Goal: Task Accomplishment & Management: Complete application form

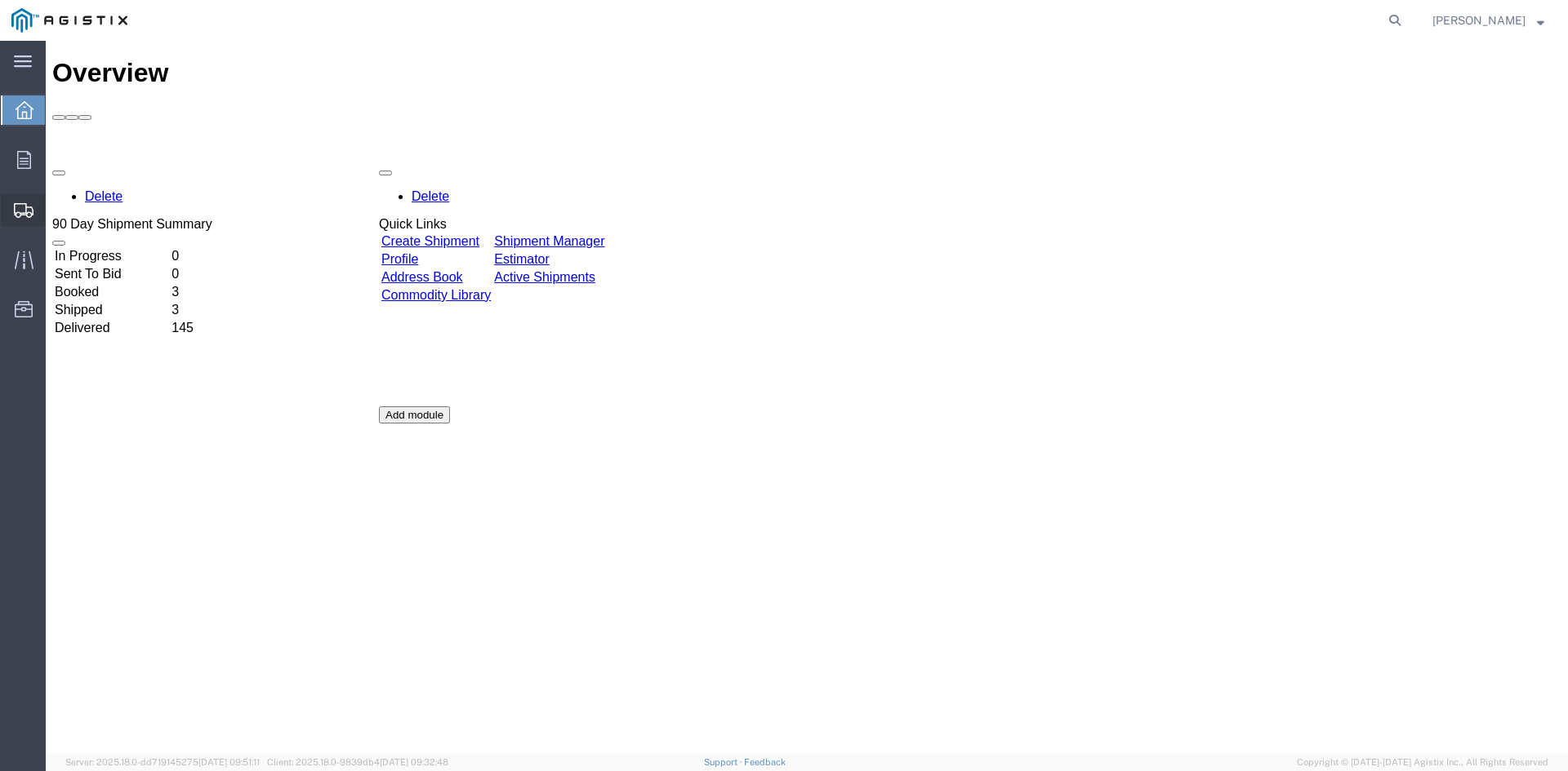
click at [0, 0] on span "Shipment Manager" at bounding box center [0, 0] width 0 height 0
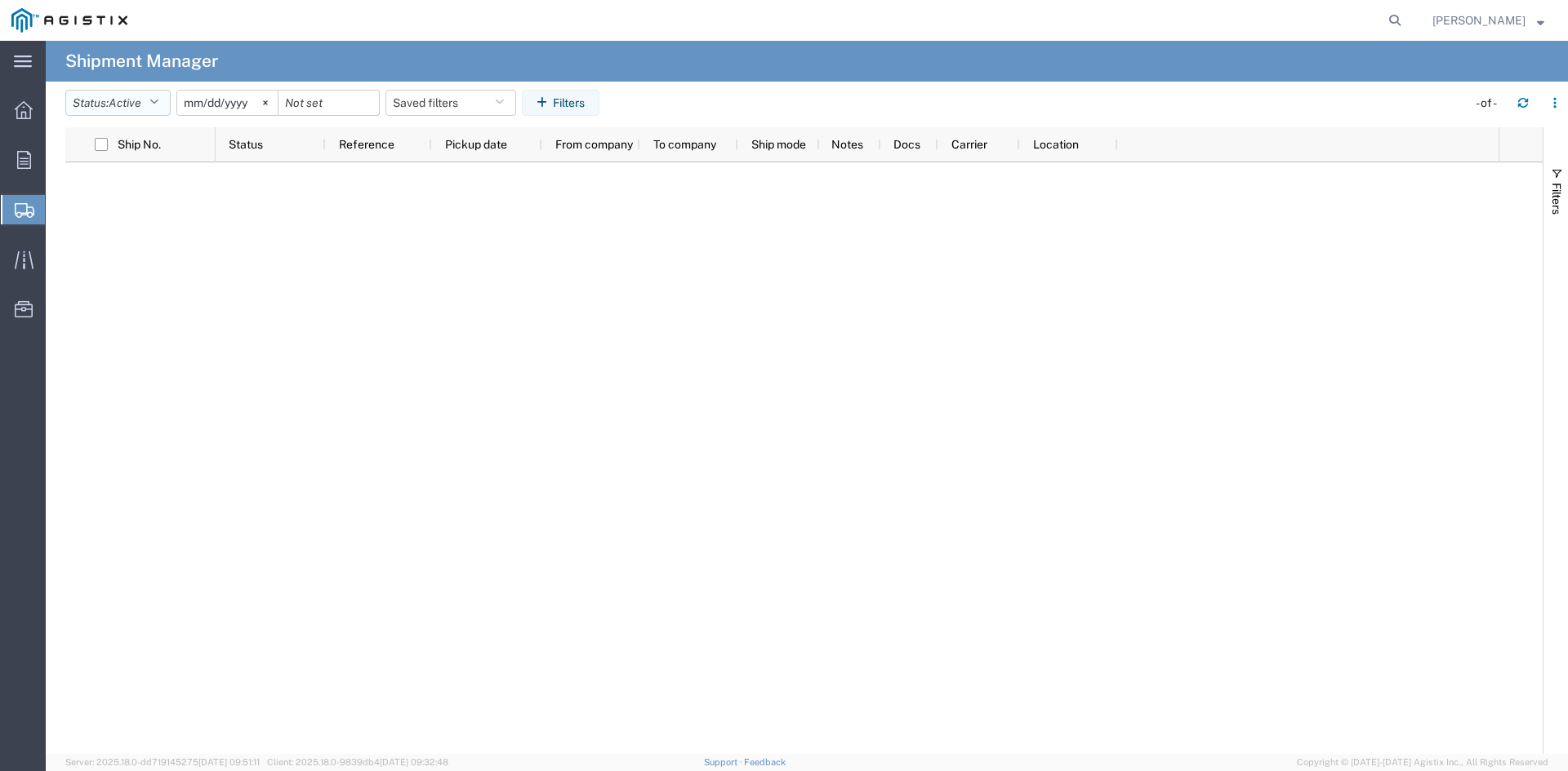
click at [164, 102] on button "Status: Active" at bounding box center [118, 103] width 105 height 26
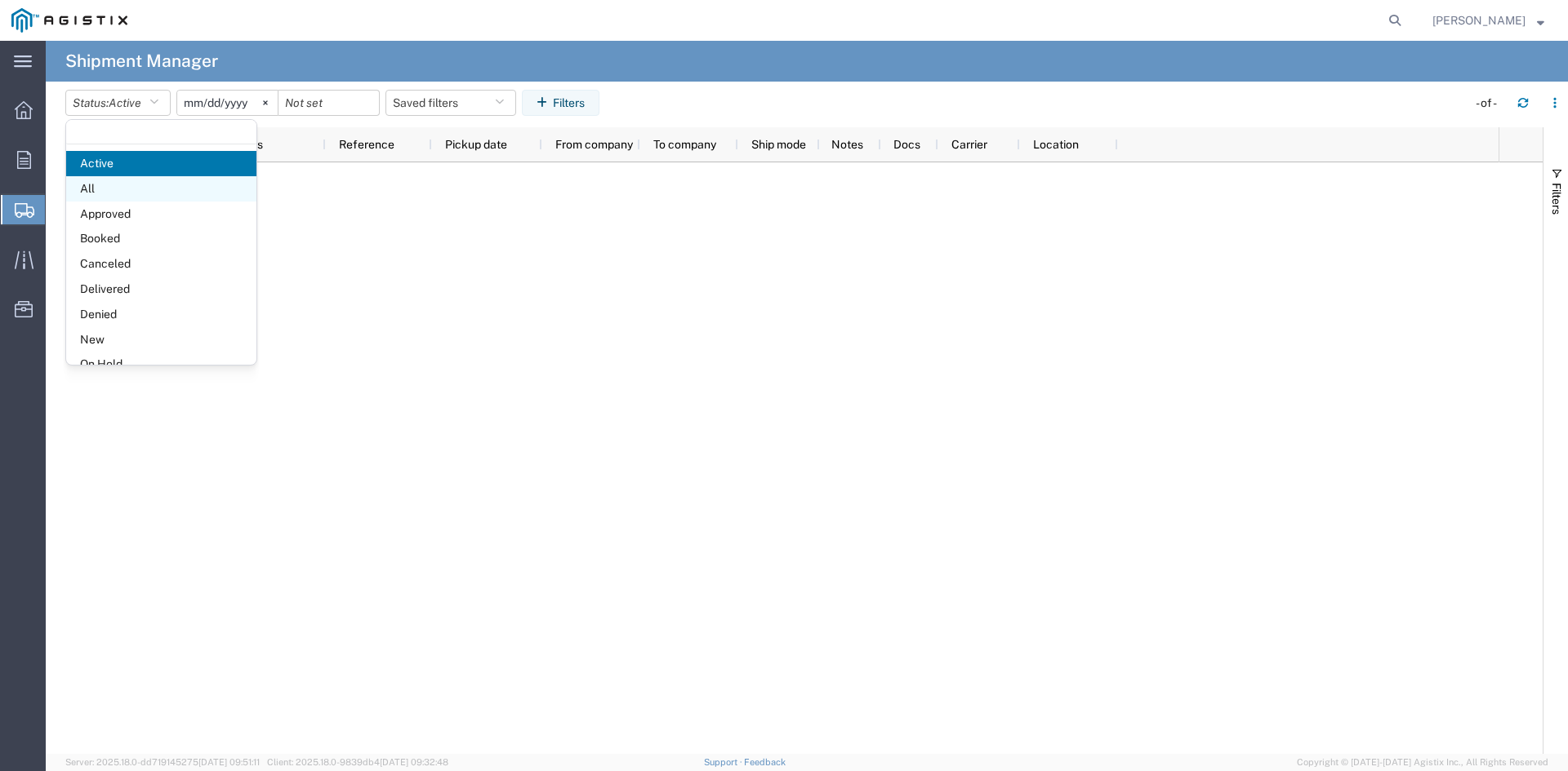
click at [120, 190] on span "All" at bounding box center [161, 189] width 190 height 25
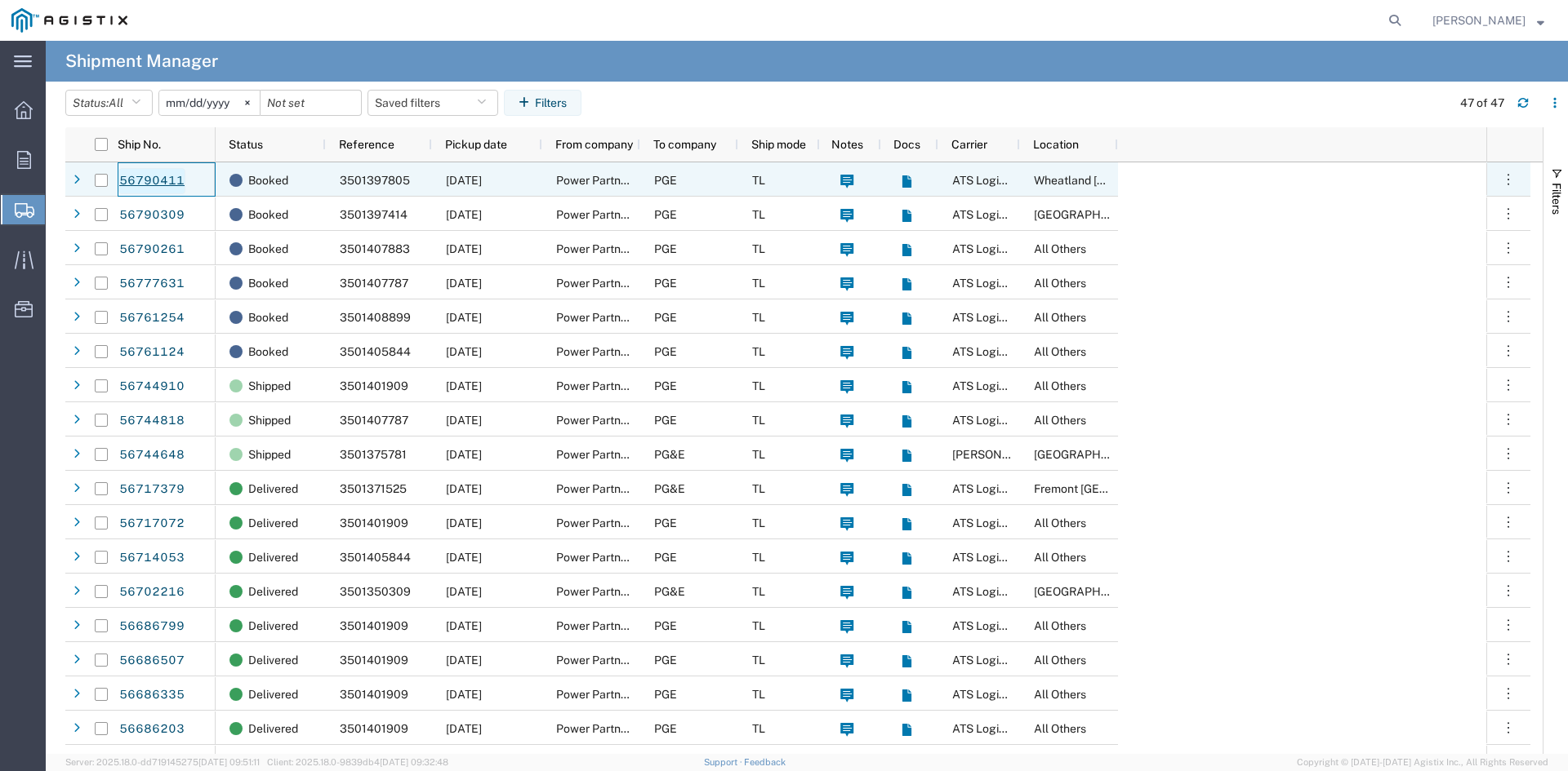
click at [155, 181] on link "56790411" at bounding box center [152, 181] width 67 height 26
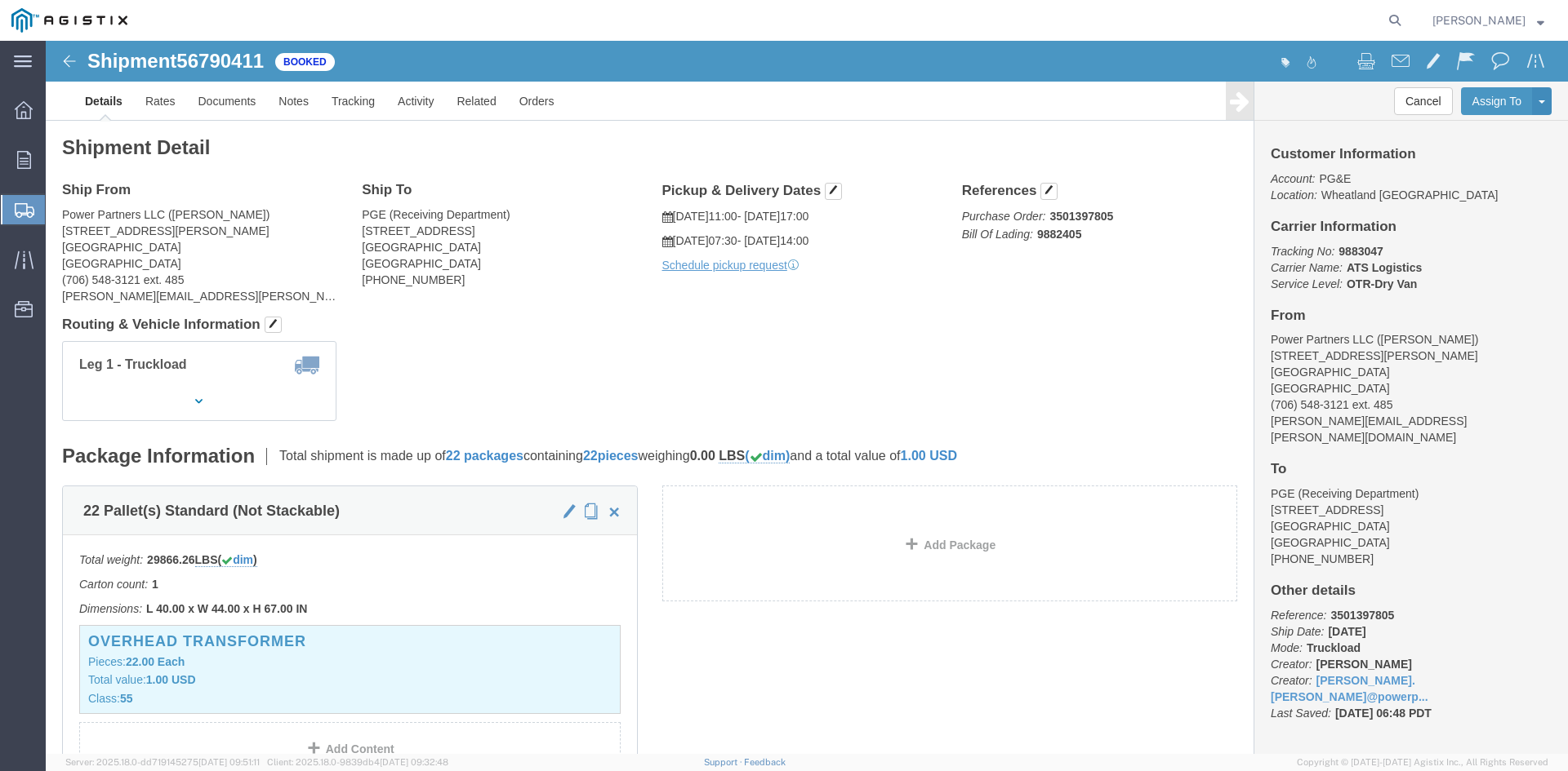
click img
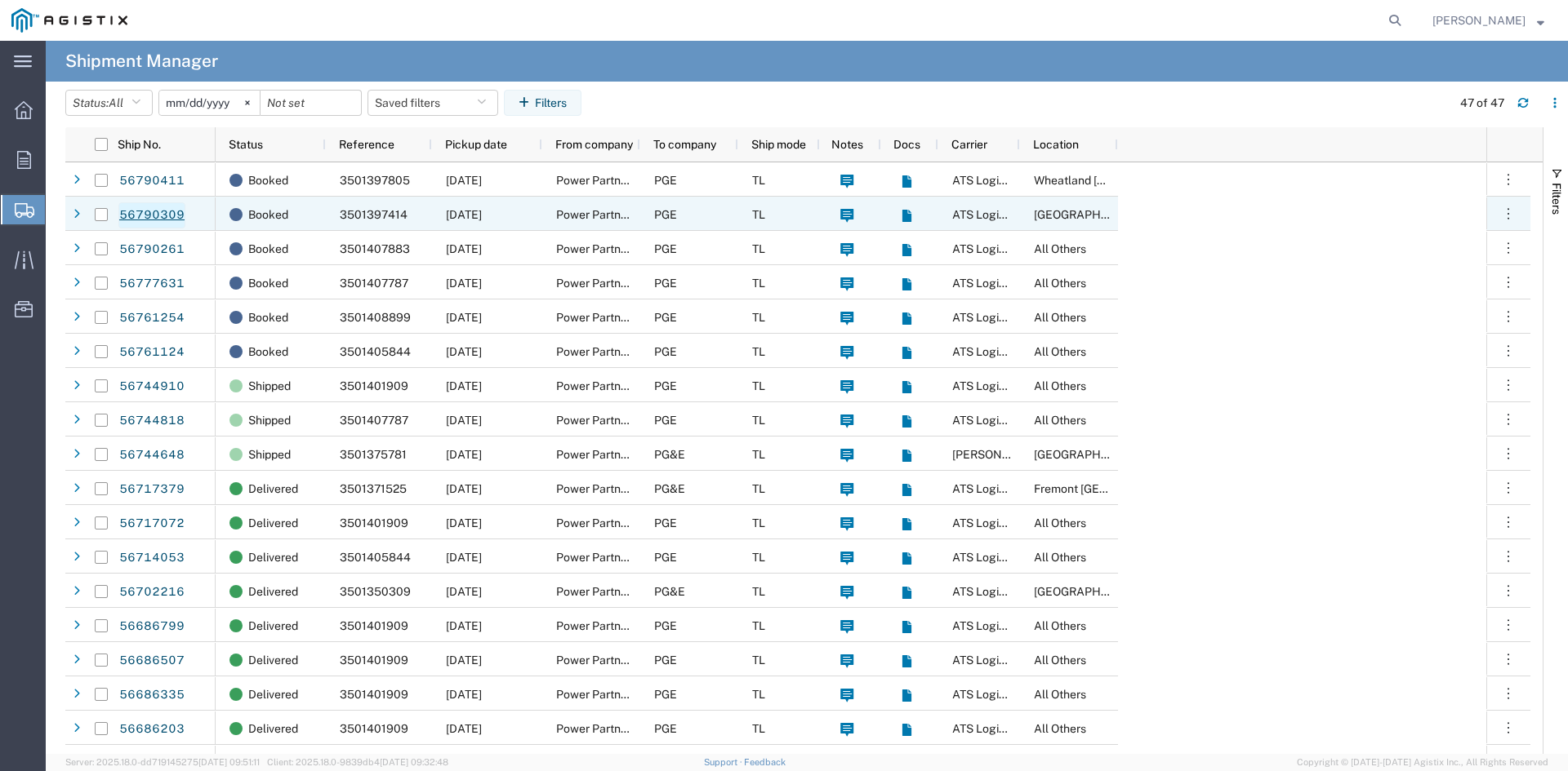
click at [143, 213] on link "56790309" at bounding box center [152, 216] width 67 height 26
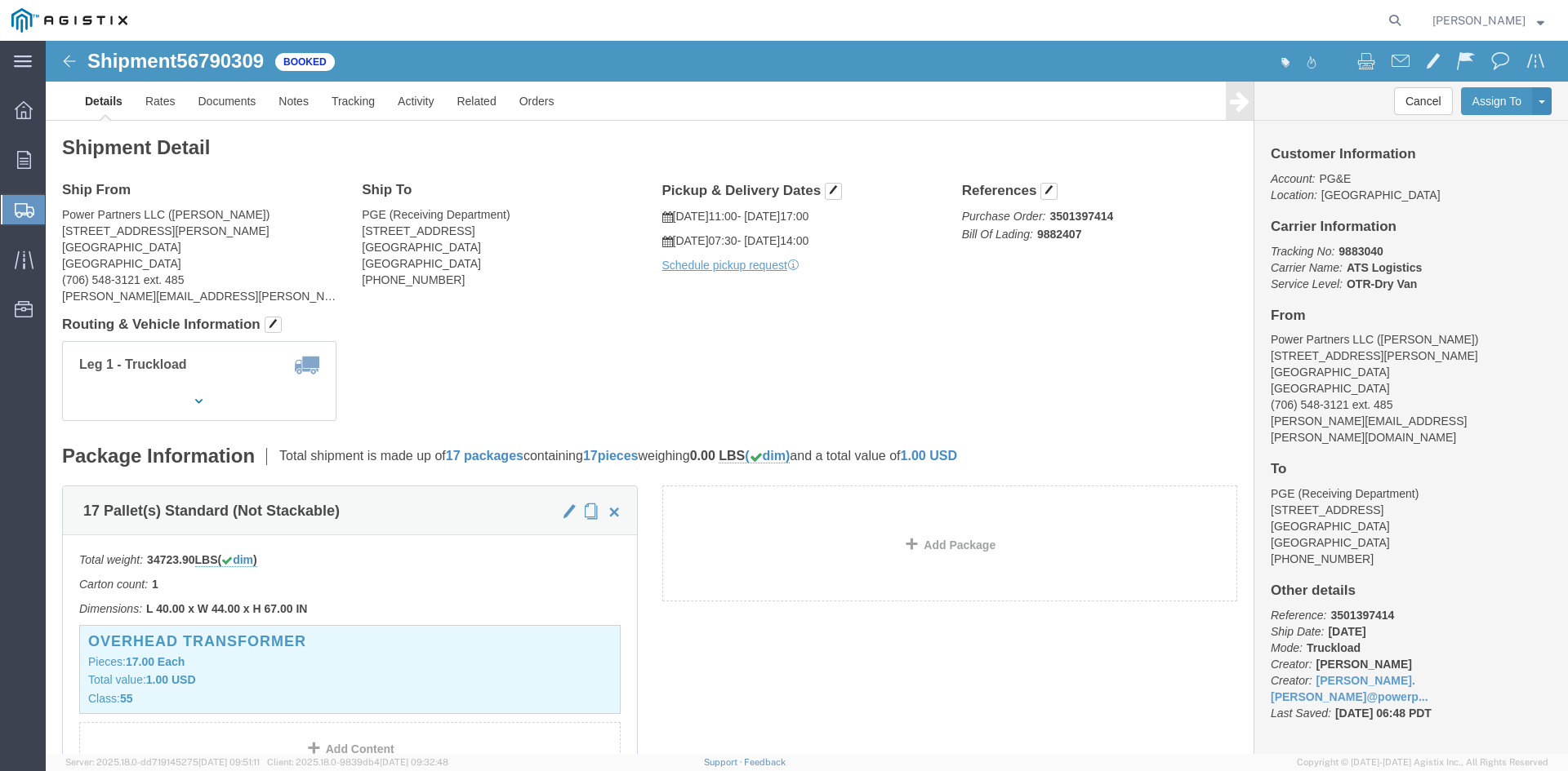
click img
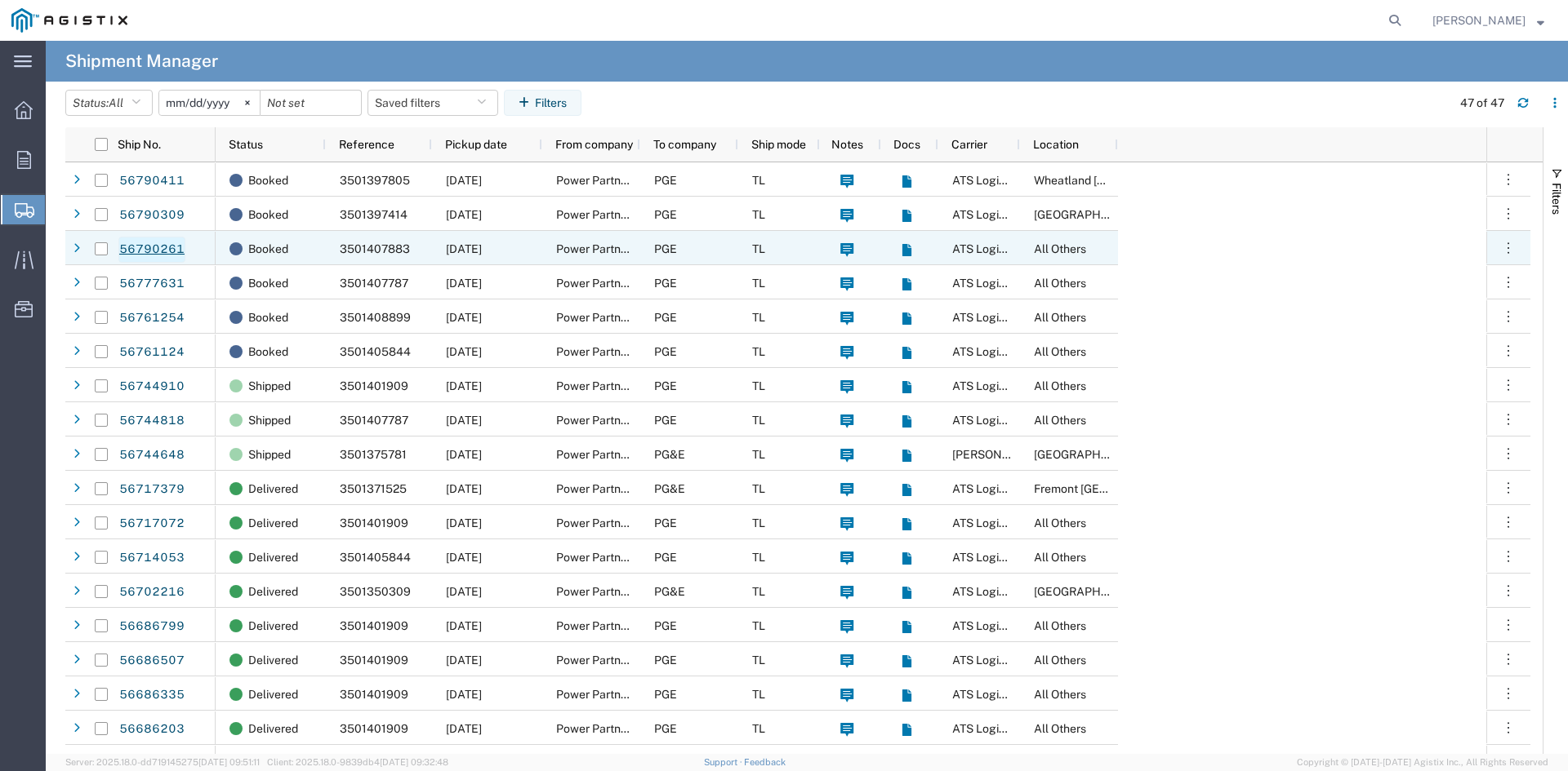
click at [144, 247] on link "56790261" at bounding box center [152, 250] width 67 height 26
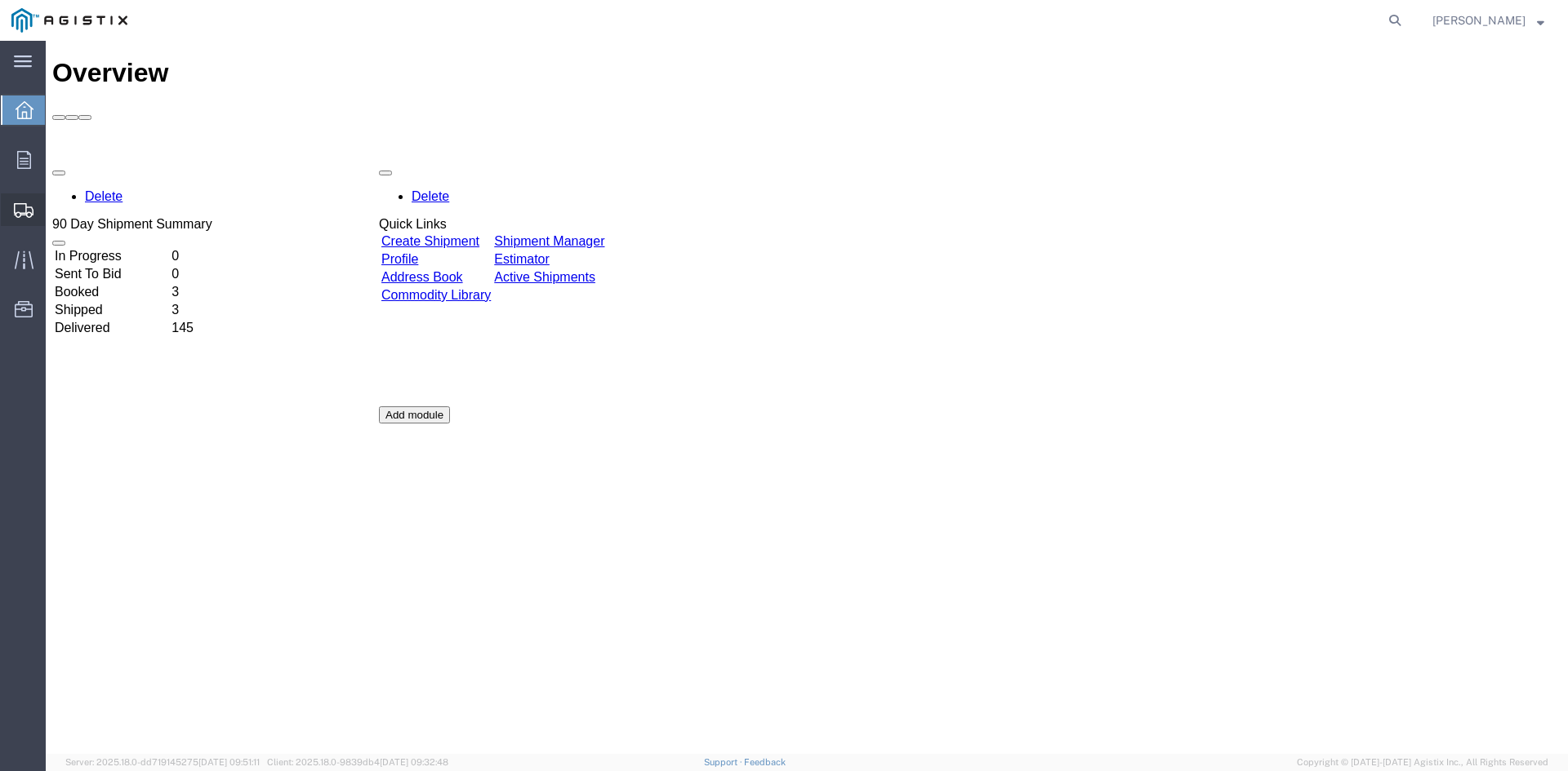
click at [0, 0] on span "Create Shipment" at bounding box center [0, 0] width 0 height 0
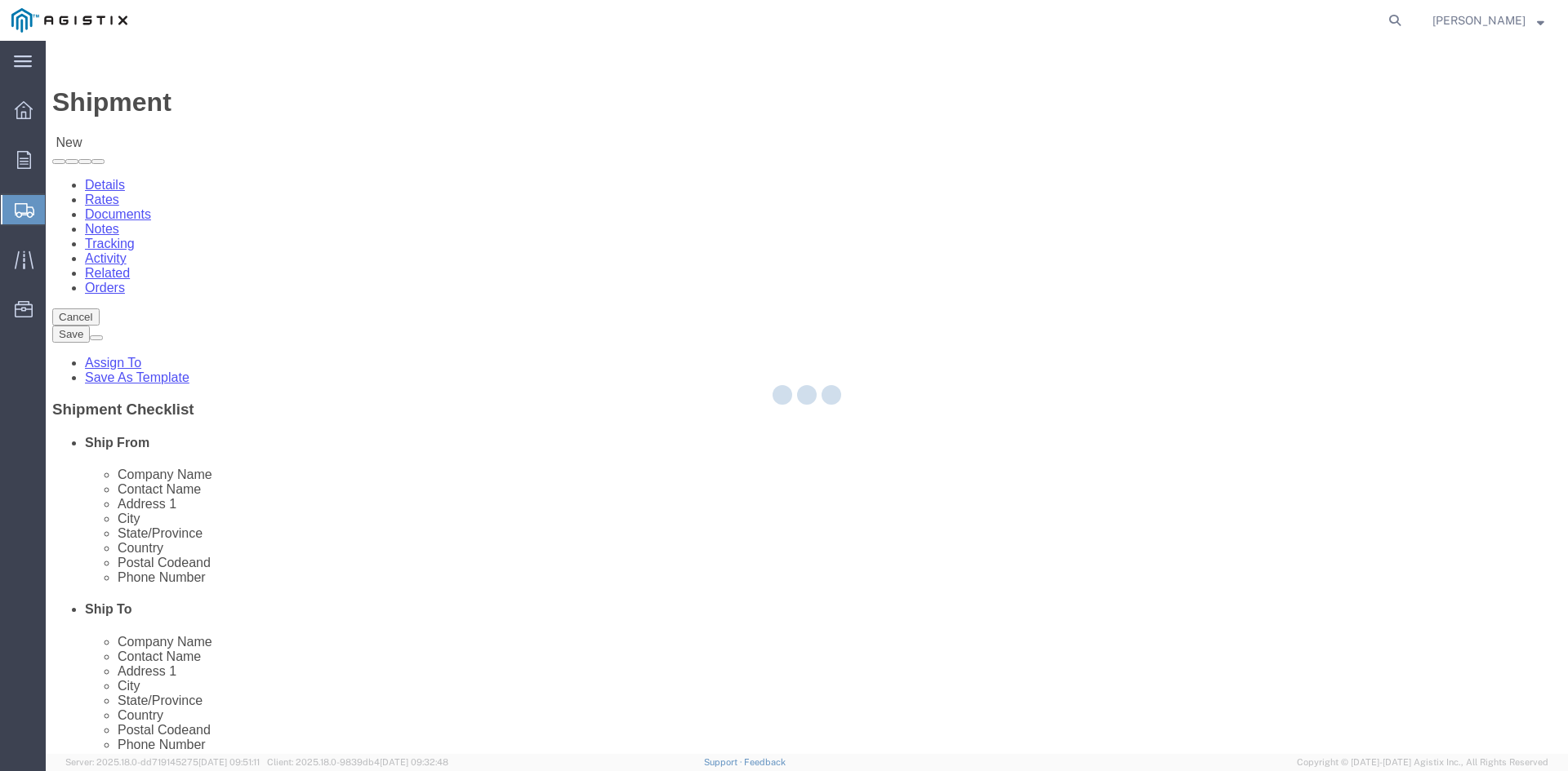
select select
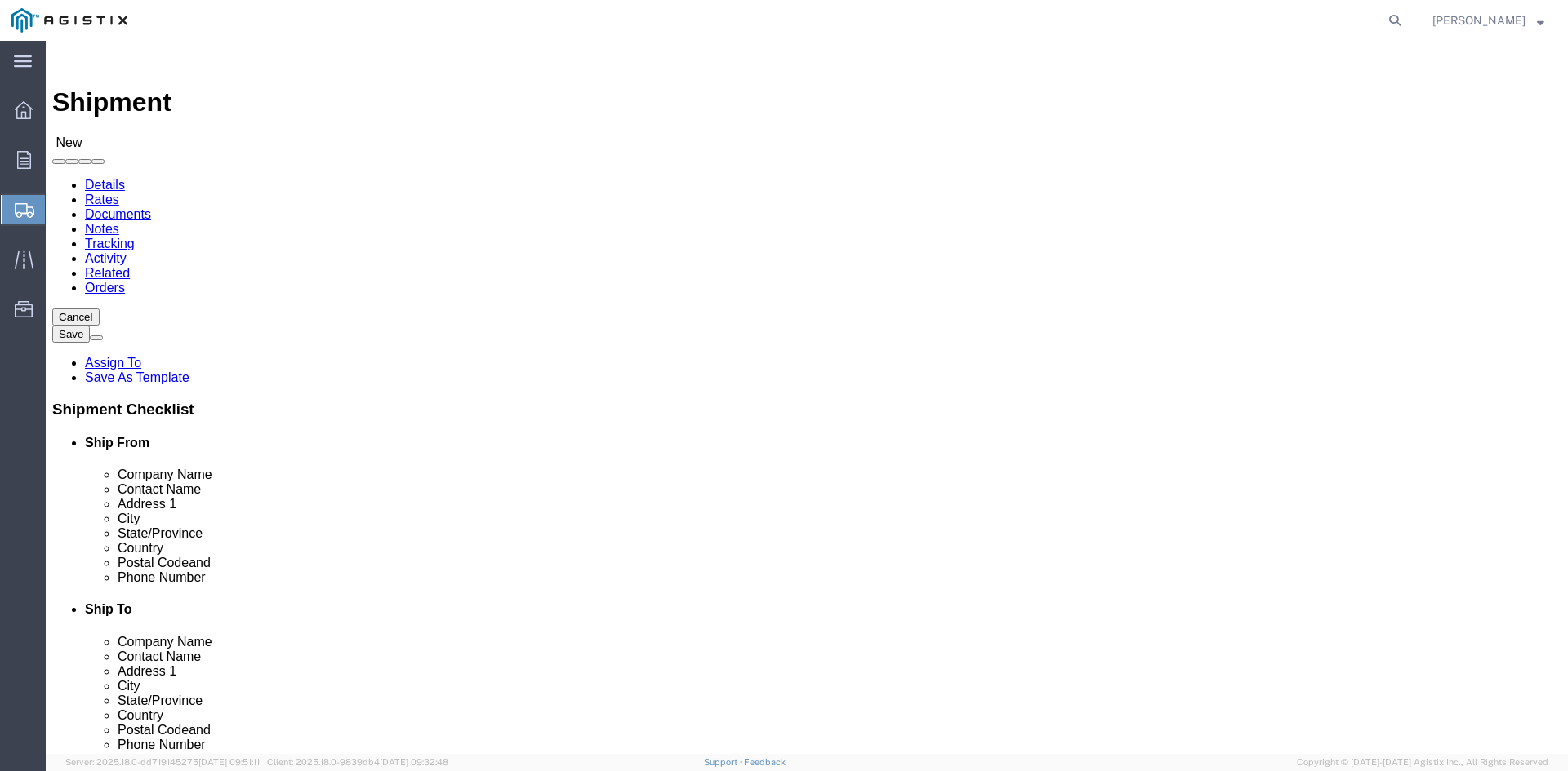
click at [0, 0] on span "Shipment Manager" at bounding box center [0, 0] width 0 height 0
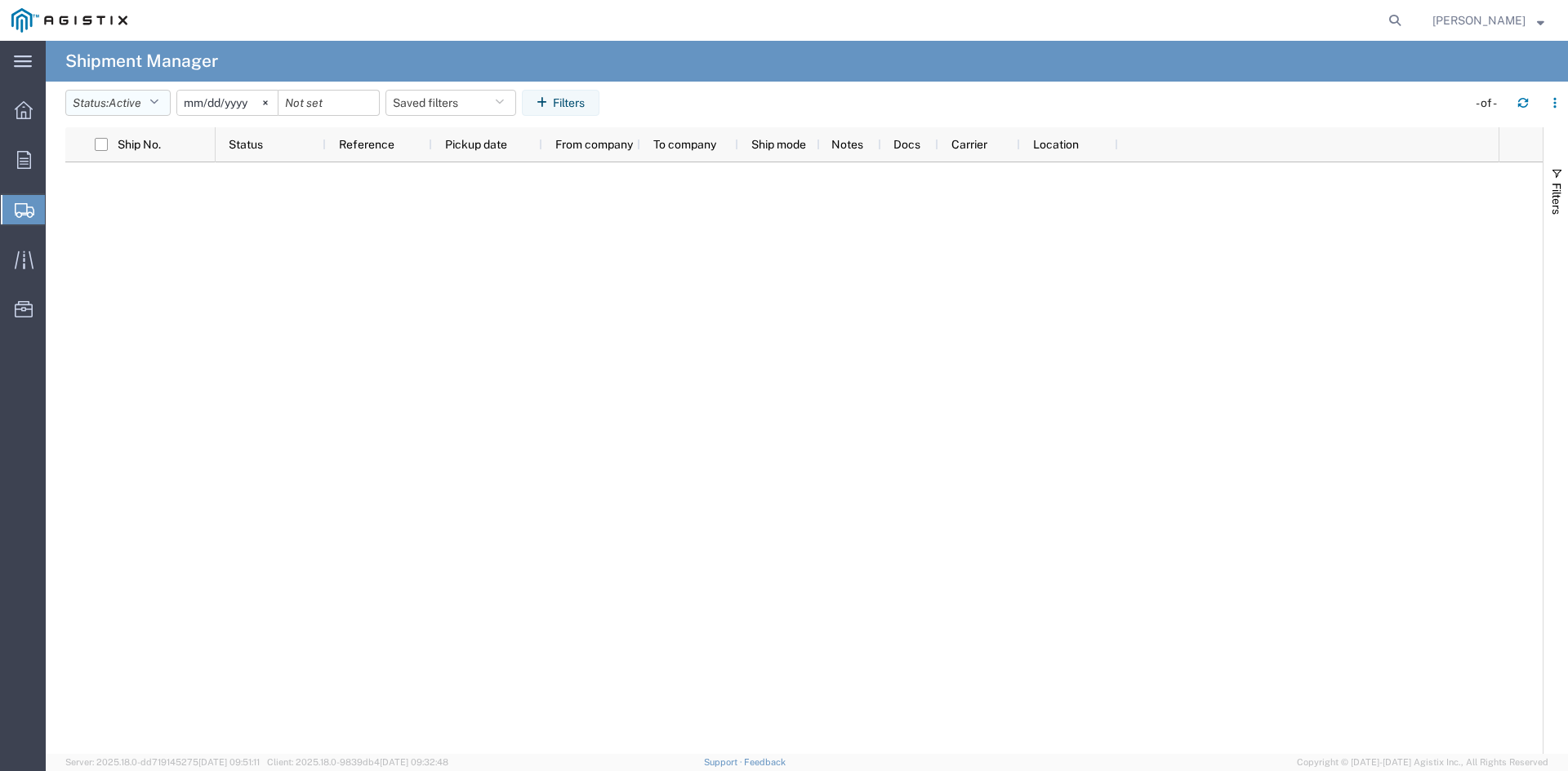
click at [159, 100] on icon "button" at bounding box center [154, 103] width 9 height 11
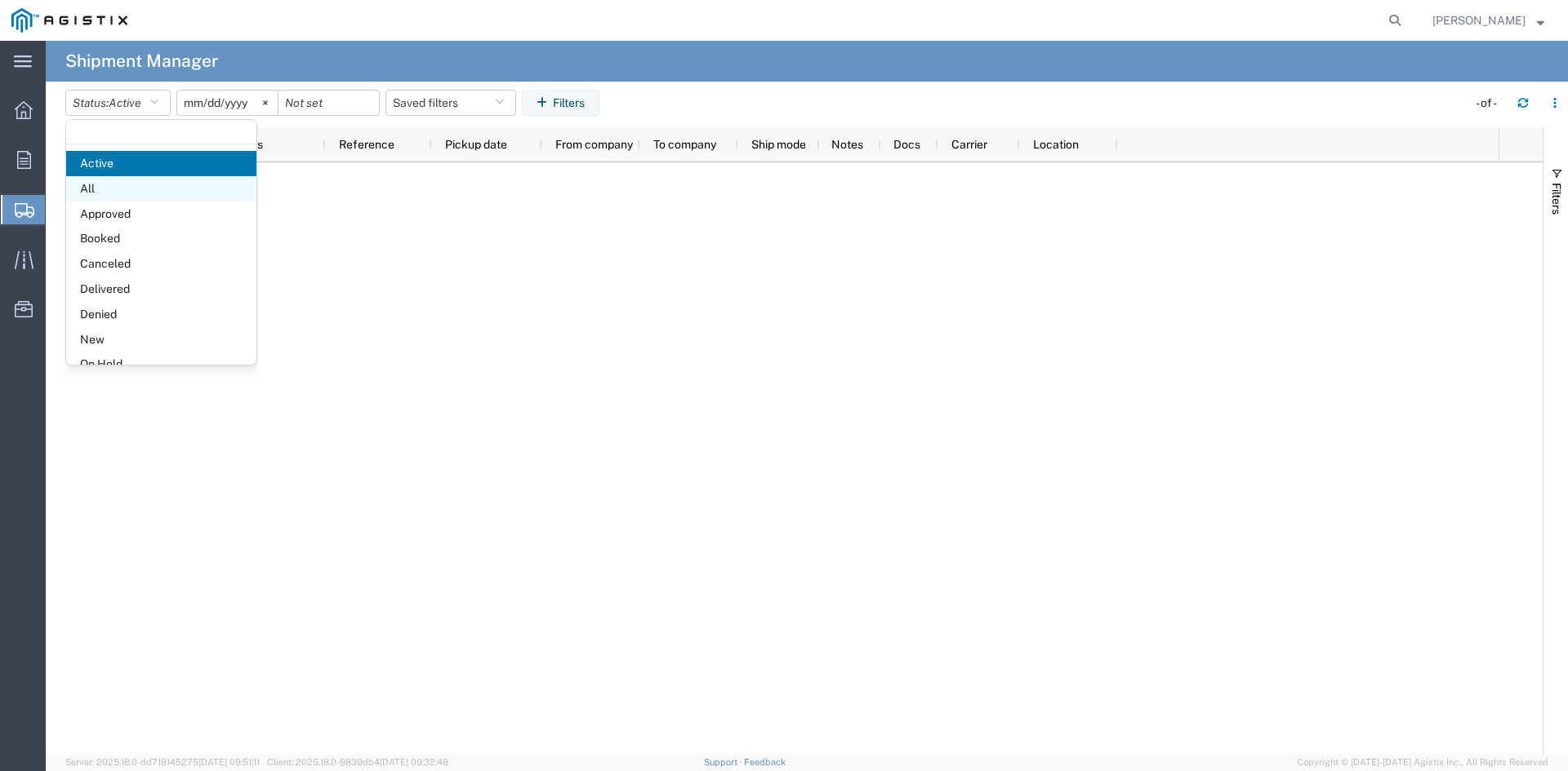
click at [127, 192] on span "All" at bounding box center [161, 189] width 190 height 25
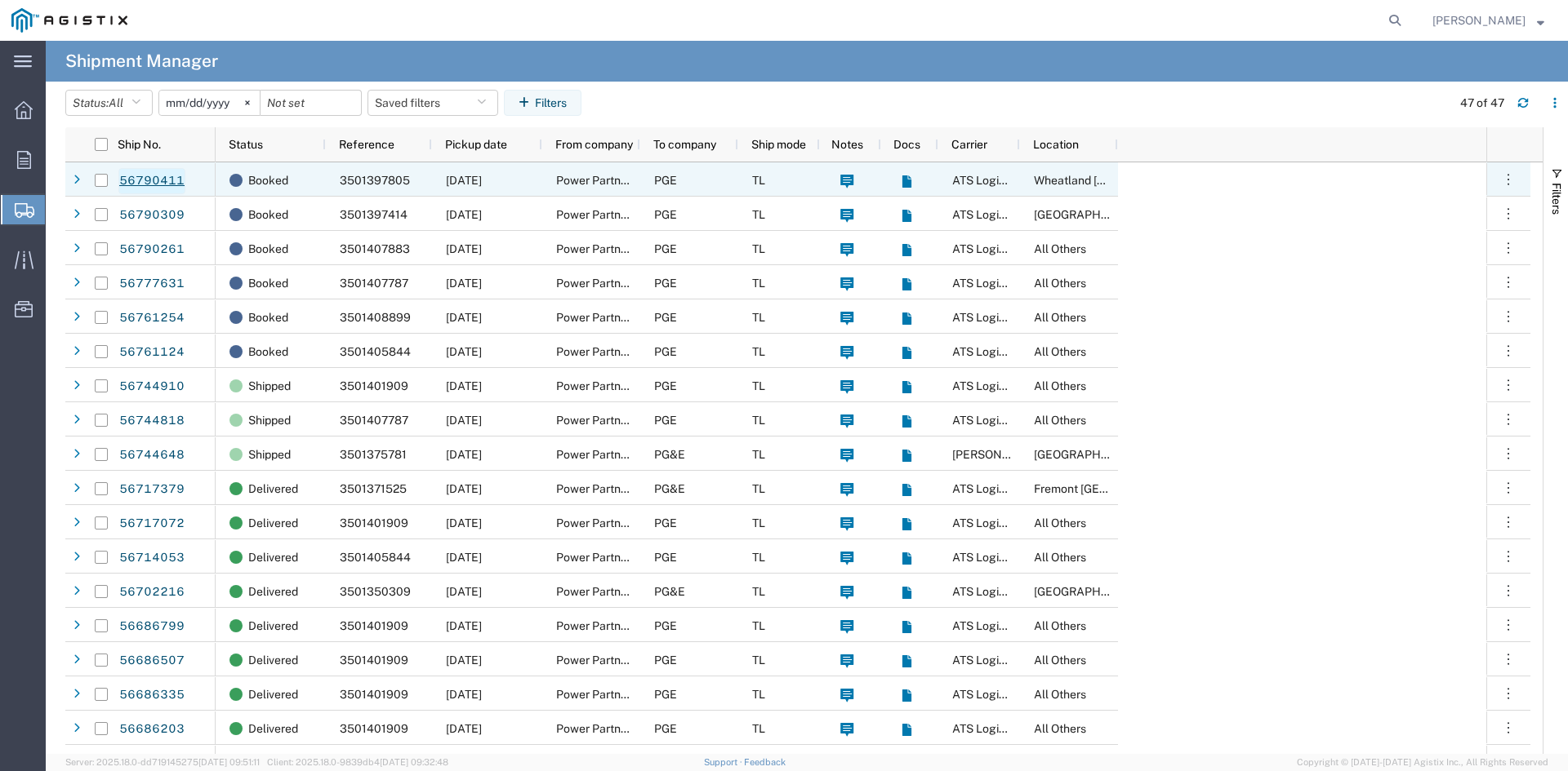
click at [141, 179] on link "56790411" at bounding box center [152, 181] width 67 height 26
